Goal: Task Accomplishment & Management: Manage account settings

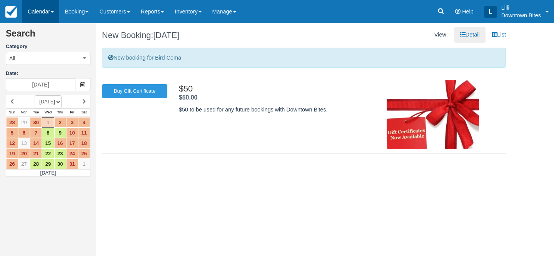
click at [37, 11] on link "Calendar" at bounding box center [40, 11] width 37 height 23
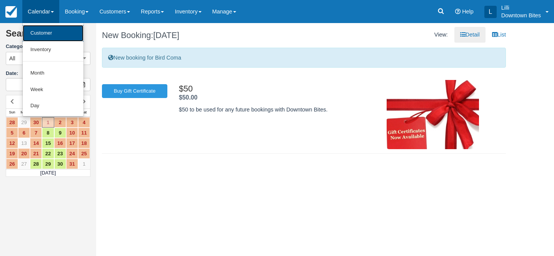
click at [36, 35] on link "Customer" at bounding box center [53, 33] width 61 height 17
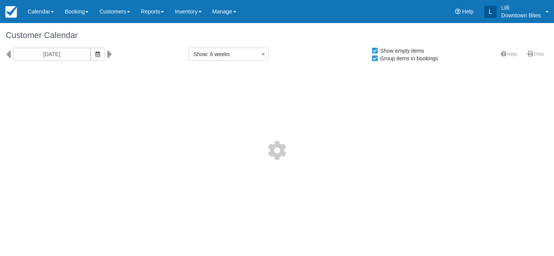
select select
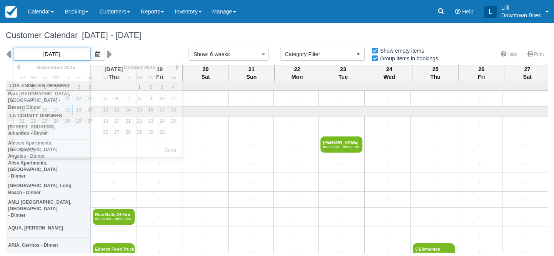
click at [64, 51] on input "[DATE]" at bounding box center [51, 54] width 77 height 13
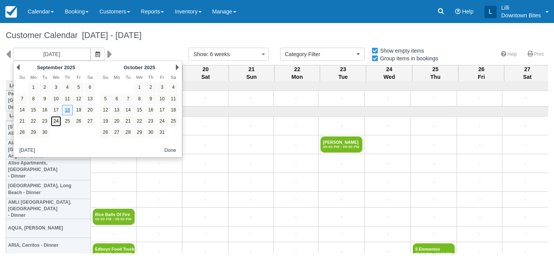
click at [55, 123] on link "24" at bounding box center [56, 121] width 10 height 10
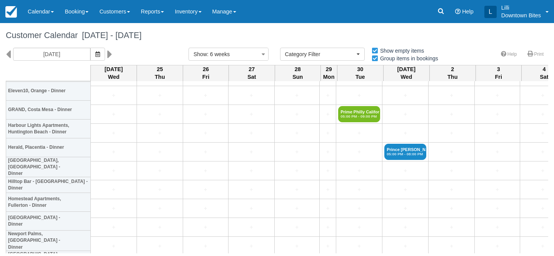
scroll to position [1588, 0]
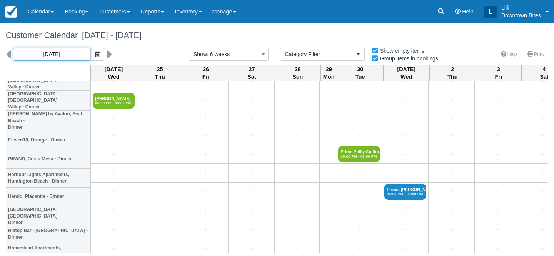
click at [69, 53] on input "[DATE]" at bounding box center [51, 54] width 77 height 13
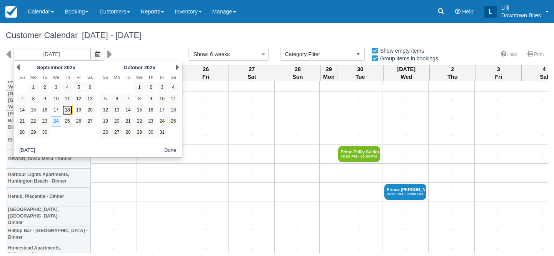
click at [67, 109] on link "18" at bounding box center [67, 110] width 10 height 10
type input "[DATE]"
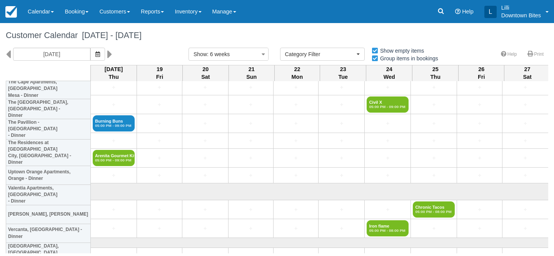
scroll to position [2143, 0]
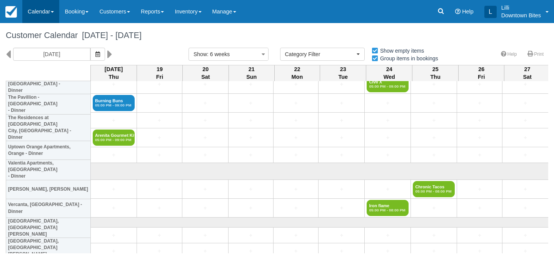
click at [40, 15] on link "Calendar" at bounding box center [40, 11] width 37 height 23
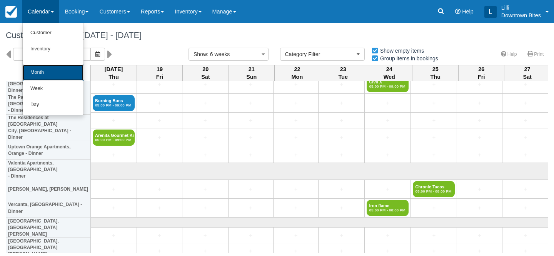
click at [46, 76] on link "Month" at bounding box center [53, 73] width 61 height 16
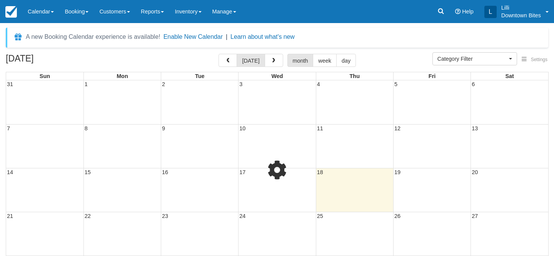
select select
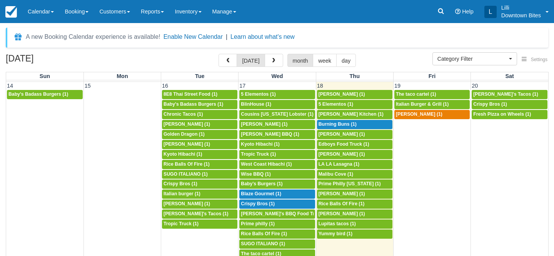
scroll to position [261, 0]
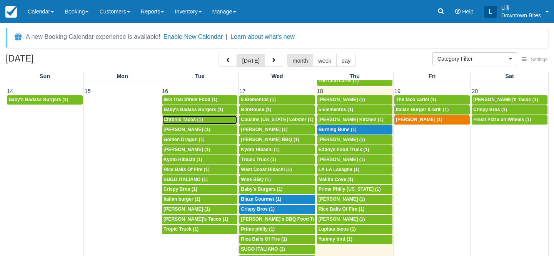
click at [194, 121] on span "Chronic Tacos (1)" at bounding box center [183, 119] width 39 height 5
